Goal: Information Seeking & Learning: Learn about a topic

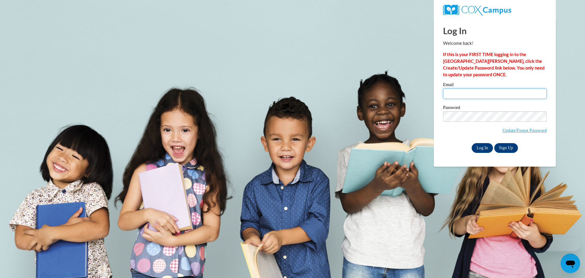
type input "bmcwhorter@ilcao.org"
click at [488, 145] on input "Log In" at bounding box center [482, 148] width 21 height 10
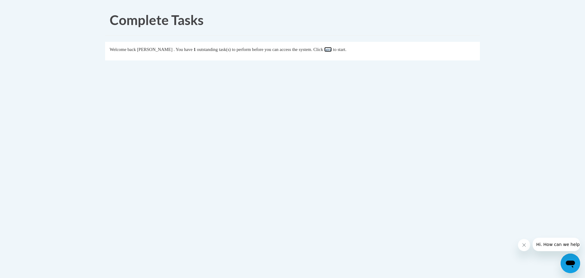
click at [332, 52] on link "here" at bounding box center [328, 49] width 8 height 5
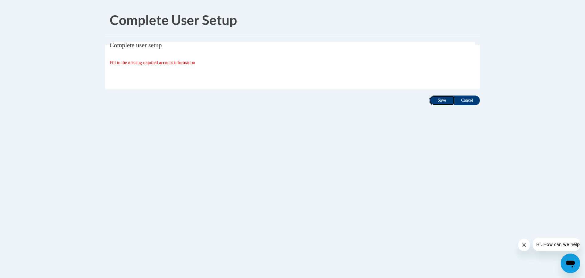
click at [440, 98] on input "Save" at bounding box center [442, 100] width 26 height 10
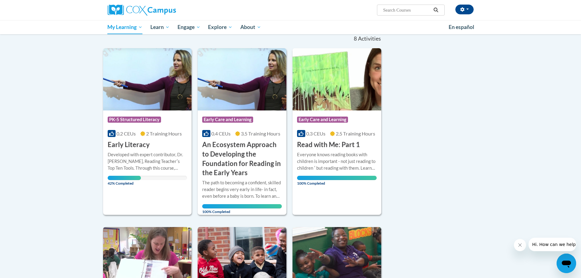
scroll to position [68, 0]
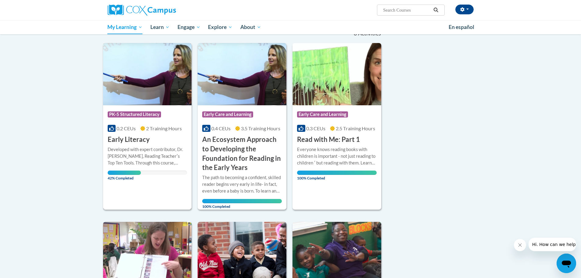
click at [156, 79] on img at bounding box center [147, 74] width 89 height 62
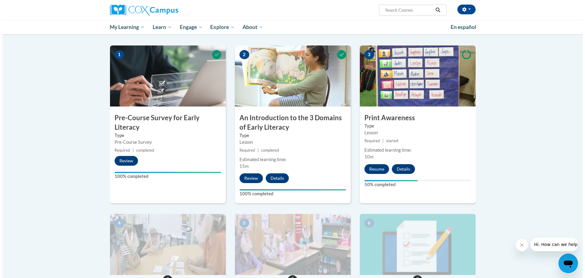
scroll to position [116, 0]
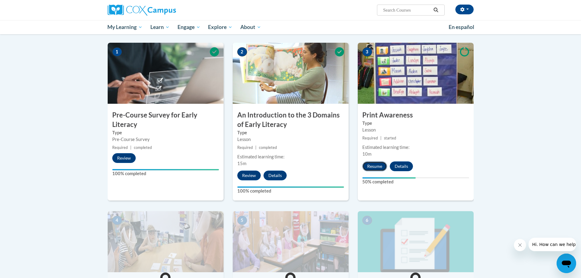
click at [368, 164] on button "Resume" at bounding box center [374, 166] width 25 height 10
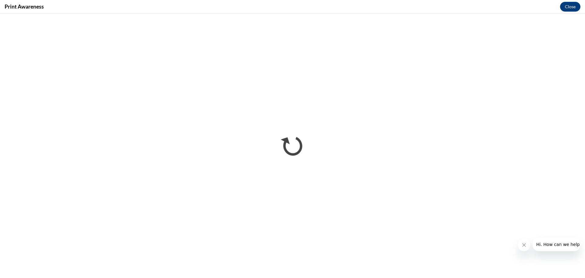
scroll to position [0, 0]
